Goal: Task Accomplishment & Management: Manage account settings

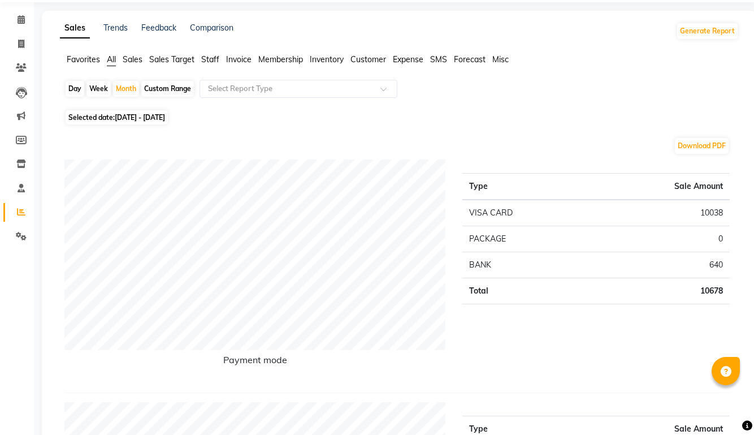
scroll to position [38, 0]
click at [75, 89] on div "Day" at bounding box center [75, 89] width 19 height 16
select select "9"
select select "2025"
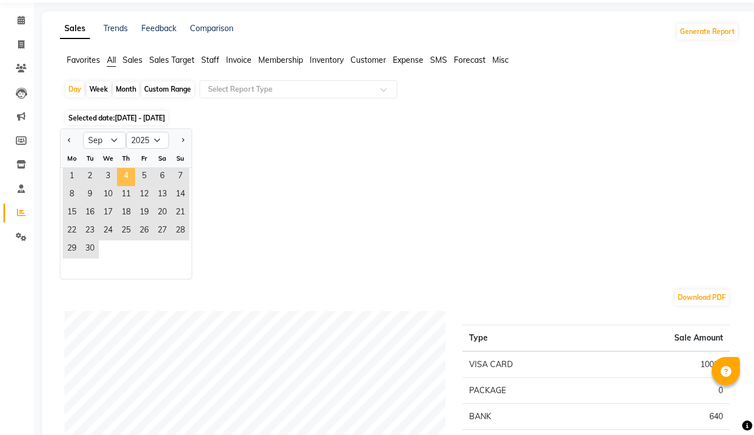
click at [124, 174] on span "4" at bounding box center [126, 177] width 18 height 18
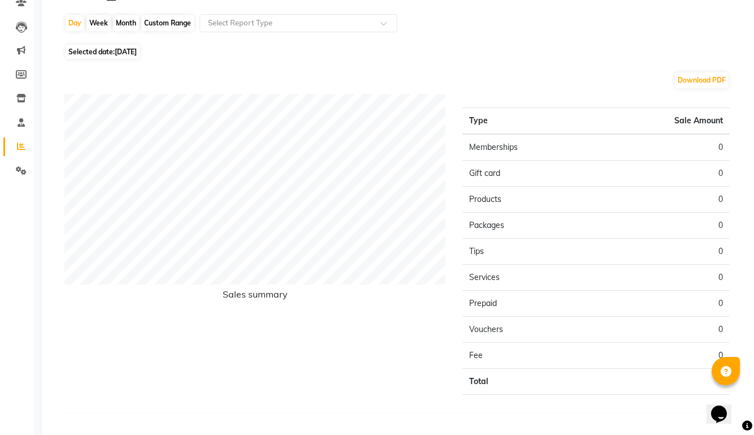
scroll to position [105, 0]
click at [117, 52] on span "[DATE]" at bounding box center [126, 51] width 22 height 8
select select "9"
select select "2025"
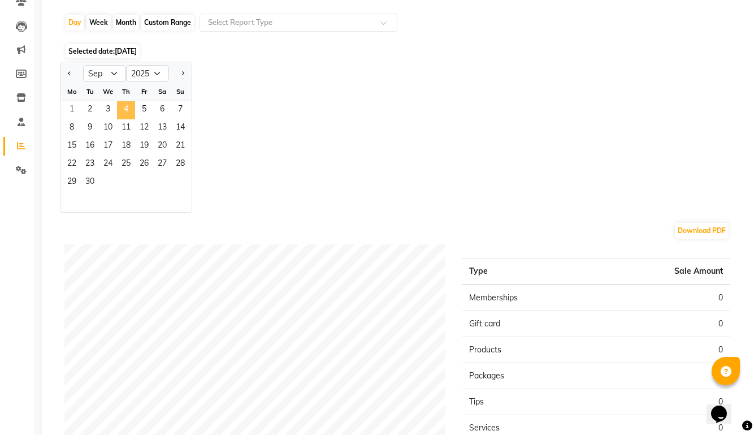
click at [123, 112] on span "4" at bounding box center [126, 110] width 18 height 18
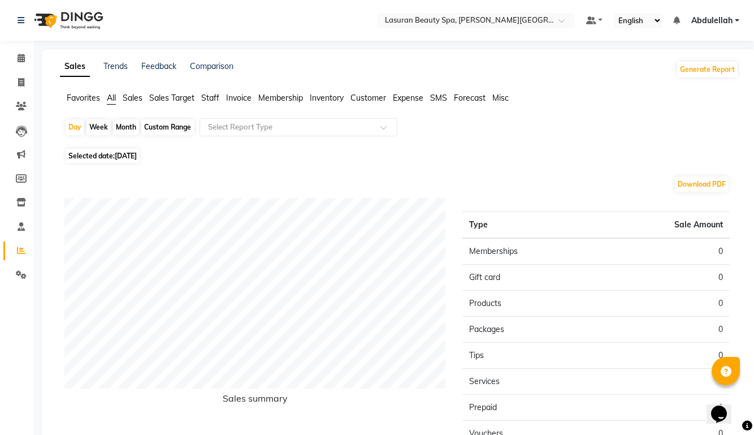
scroll to position [0, 0]
click at [81, 128] on div "Day" at bounding box center [75, 127] width 19 height 16
select select "9"
select select "2025"
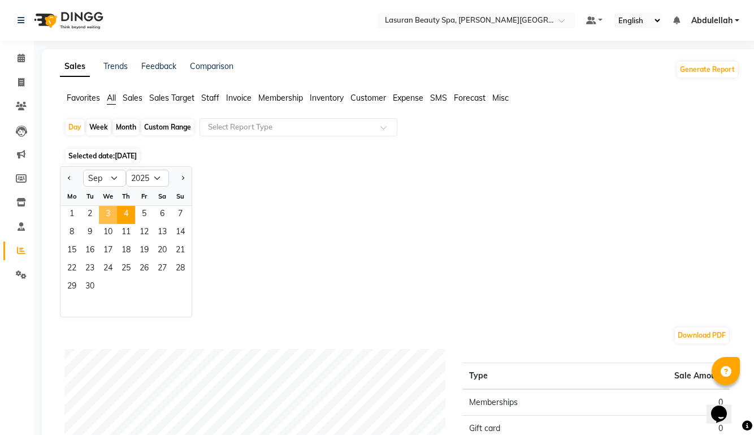
click at [107, 208] on span "3" at bounding box center [108, 215] width 18 height 18
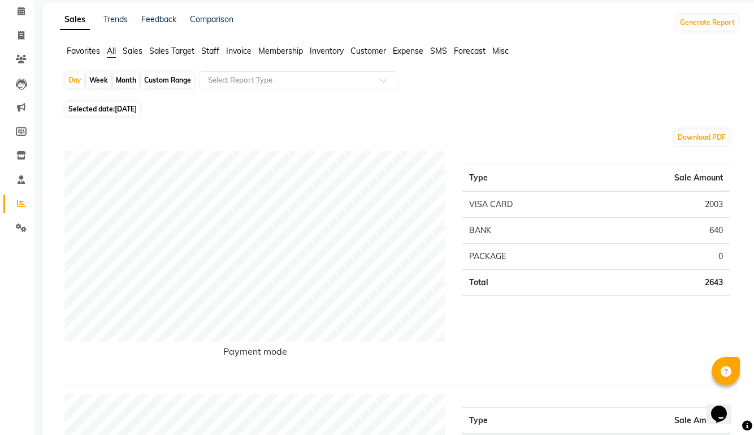
scroll to position [55, 0]
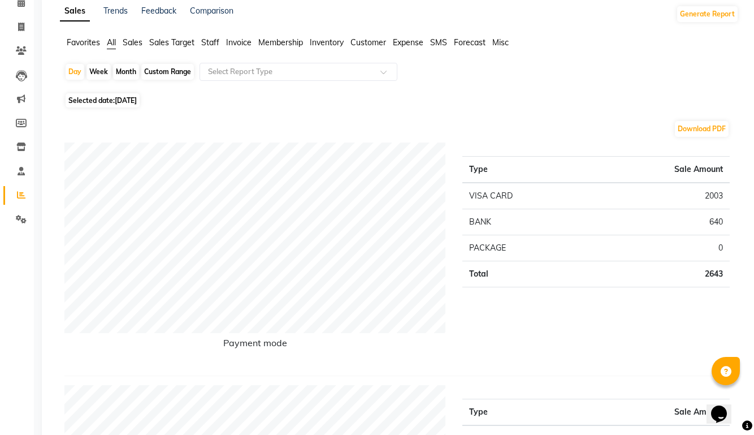
click at [95, 102] on span "Selected date: [DATE]" at bounding box center [103, 100] width 74 height 14
select select "9"
select select "2025"
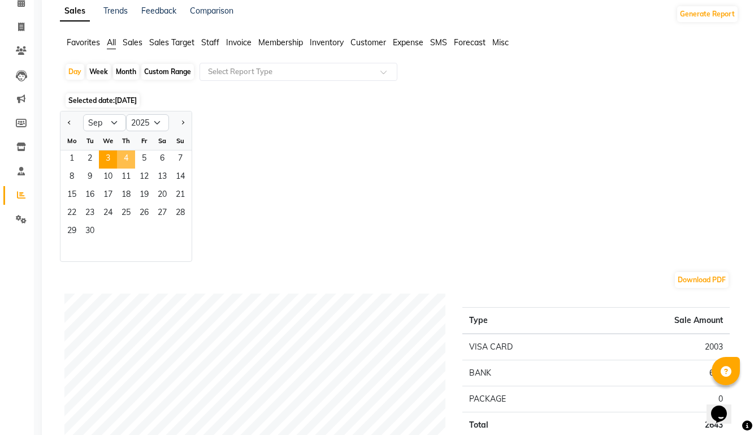
click at [132, 157] on span "4" at bounding box center [126, 159] width 18 height 18
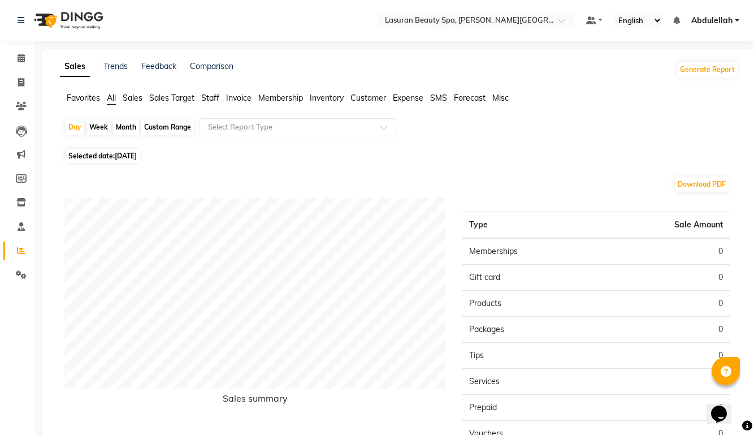
scroll to position [0, 0]
click at [18, 58] on icon at bounding box center [21, 58] width 7 height 8
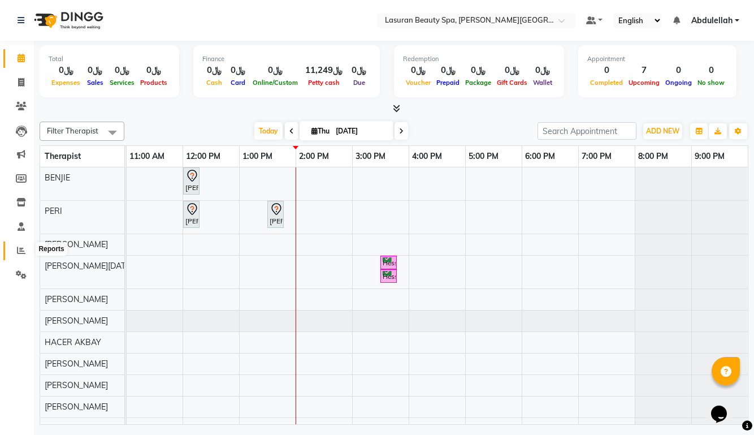
click at [25, 249] on icon at bounding box center [21, 250] width 8 height 8
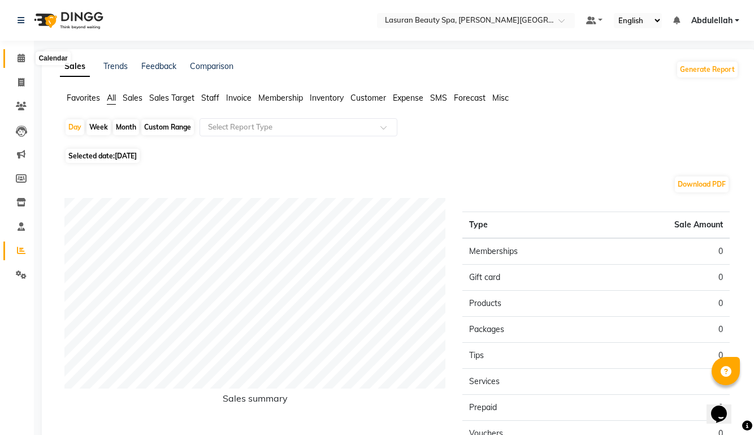
click at [18, 58] on icon at bounding box center [21, 58] width 7 height 8
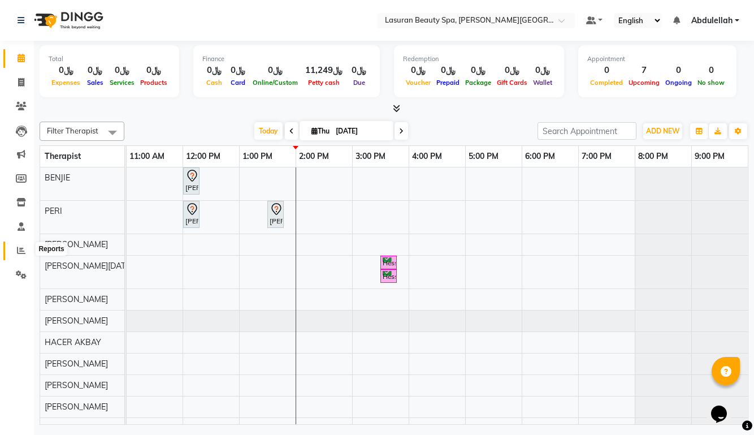
click at [17, 247] on icon at bounding box center [21, 250] width 8 height 8
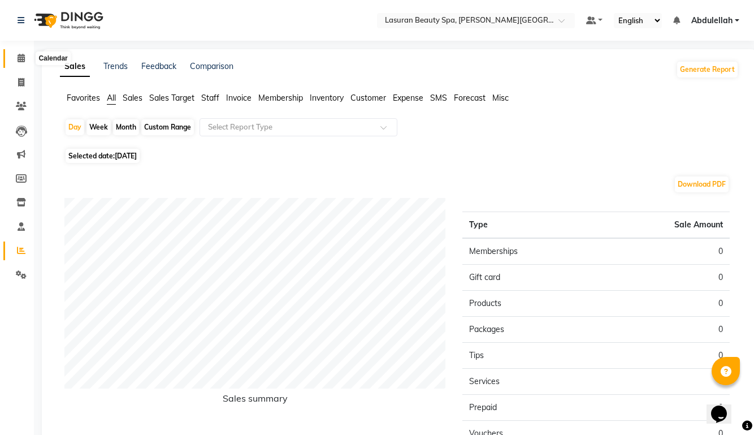
click at [23, 55] on icon at bounding box center [21, 58] width 7 height 8
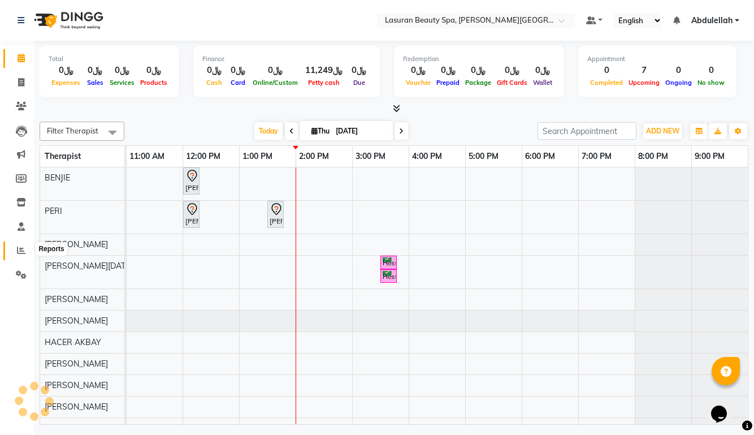
click at [21, 247] on icon at bounding box center [21, 250] width 8 height 8
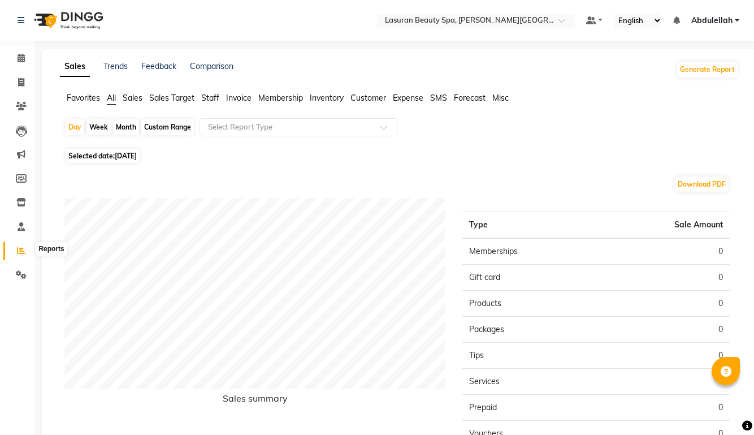
click at [19, 251] on icon at bounding box center [21, 250] width 8 height 8
click at [105, 162] on span "Selected date: [DATE]" at bounding box center [103, 156] width 74 height 14
select select "9"
select select "2025"
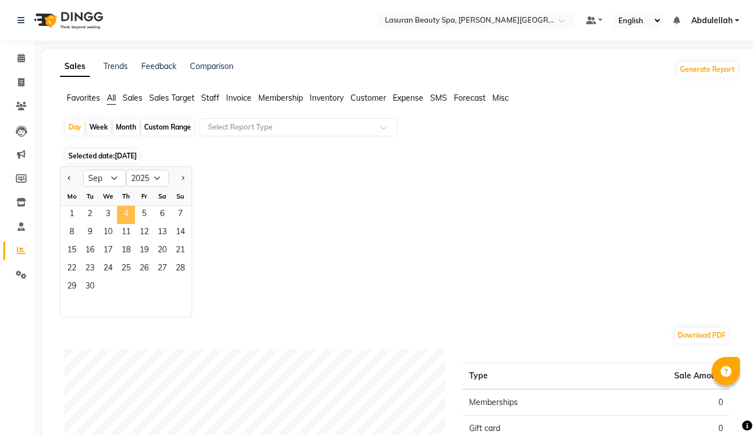
click at [121, 212] on span "4" at bounding box center [126, 215] width 18 height 18
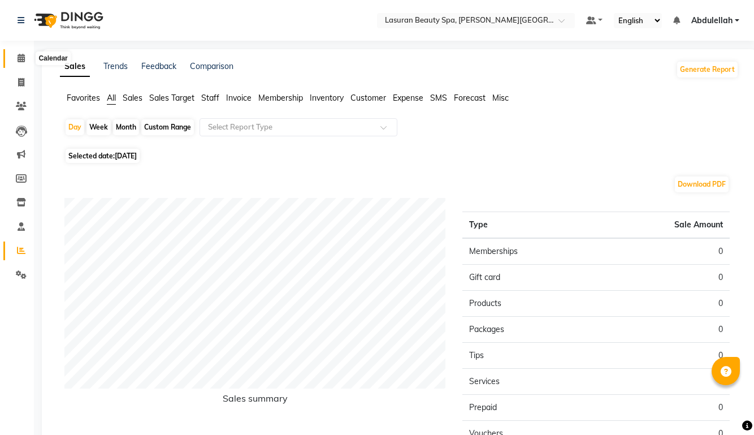
click at [21, 61] on icon at bounding box center [21, 58] width 7 height 8
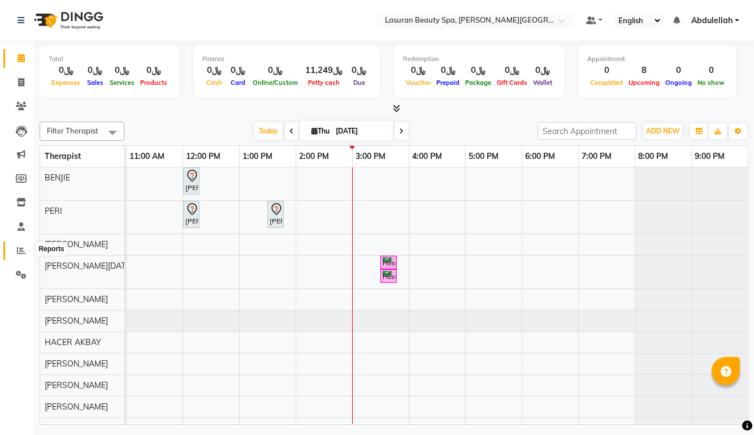
click at [18, 253] on span at bounding box center [21, 250] width 20 height 13
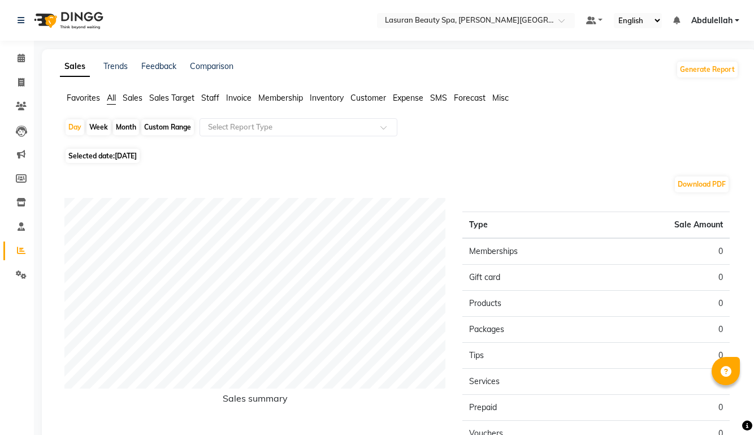
click at [124, 158] on span "[DATE]" at bounding box center [126, 155] width 22 height 8
select select "9"
select select "2025"
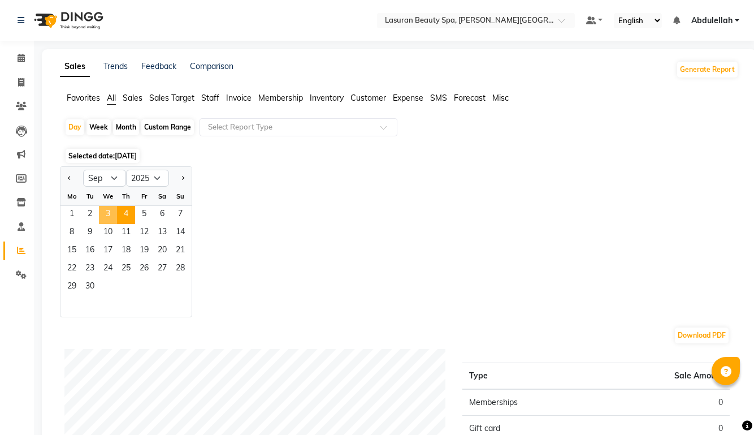
click at [105, 215] on span "3" at bounding box center [108, 215] width 18 height 18
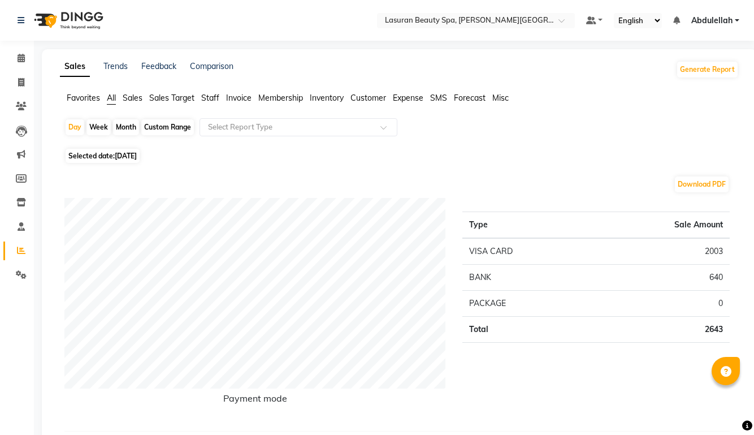
click at [111, 159] on span "Selected date: [DATE]" at bounding box center [103, 156] width 74 height 14
select select "9"
select select "2025"
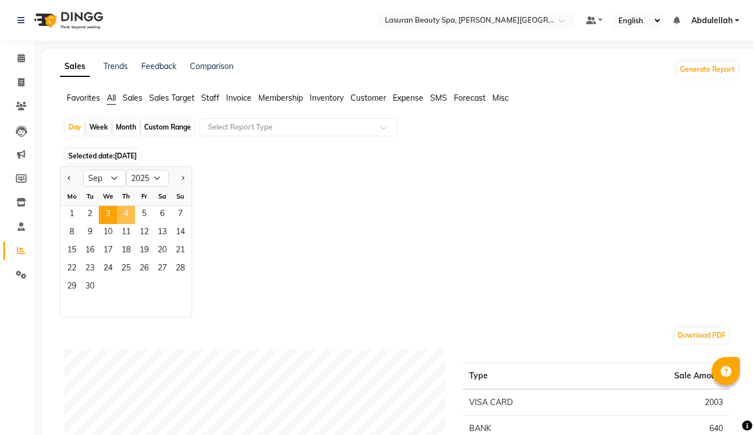
click at [129, 214] on span "4" at bounding box center [126, 215] width 18 height 18
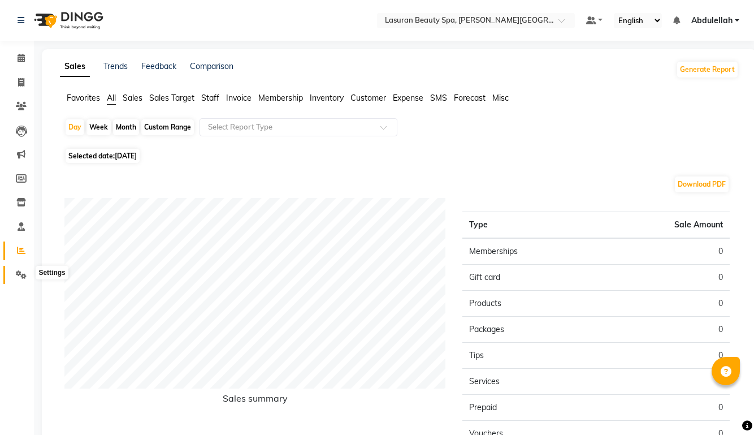
click at [19, 274] on icon at bounding box center [21, 274] width 11 height 8
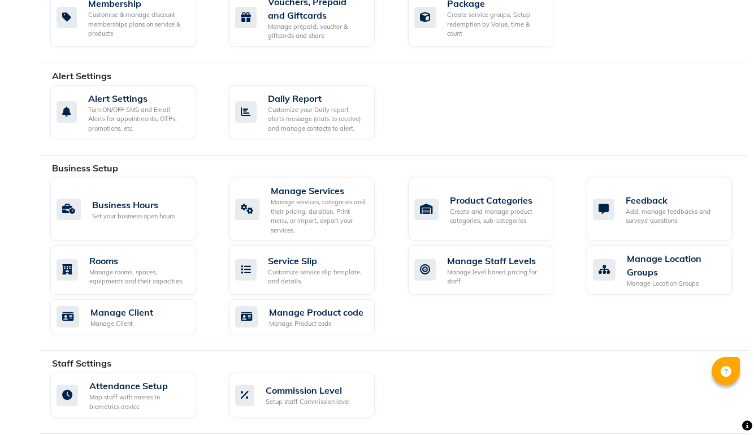
scroll to position [287, 0]
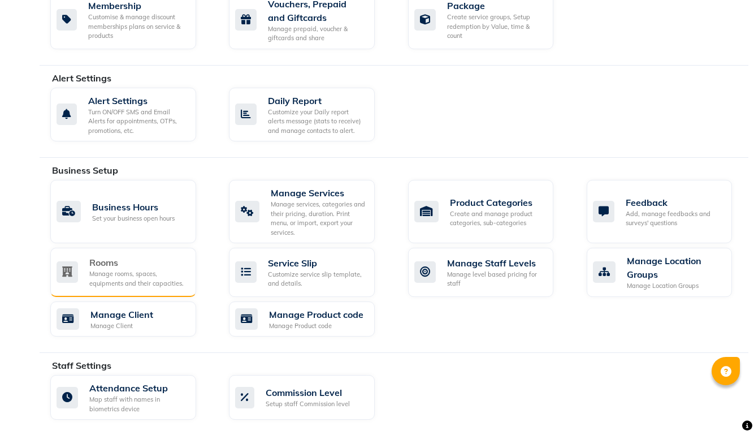
click at [134, 279] on div "Manage rooms, spaces, equipments and their capacities." at bounding box center [138, 278] width 98 height 19
